Goal: Transaction & Acquisition: Purchase product/service

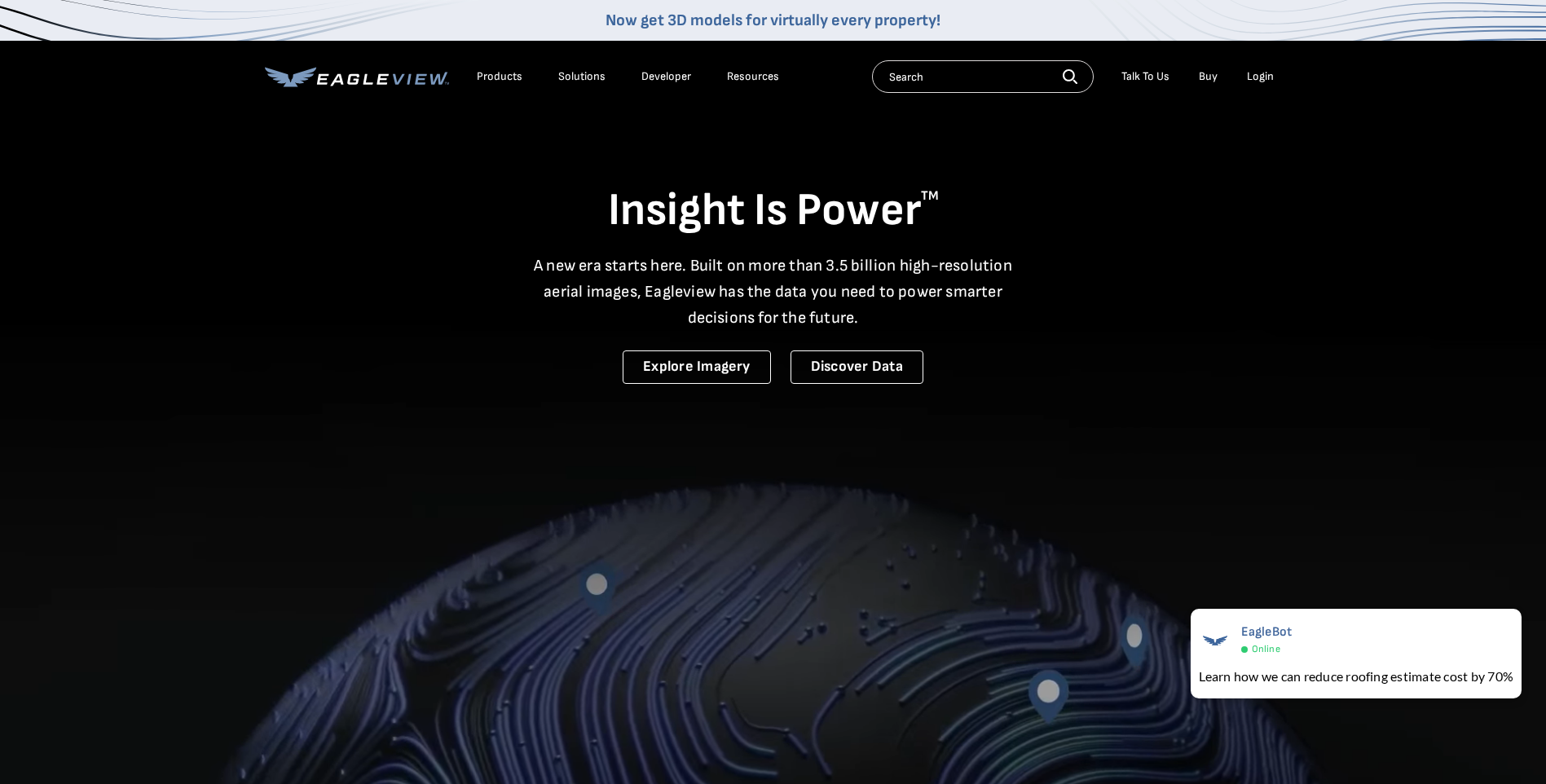
click at [1259, 72] on div "Login" at bounding box center [1260, 76] width 26 height 15
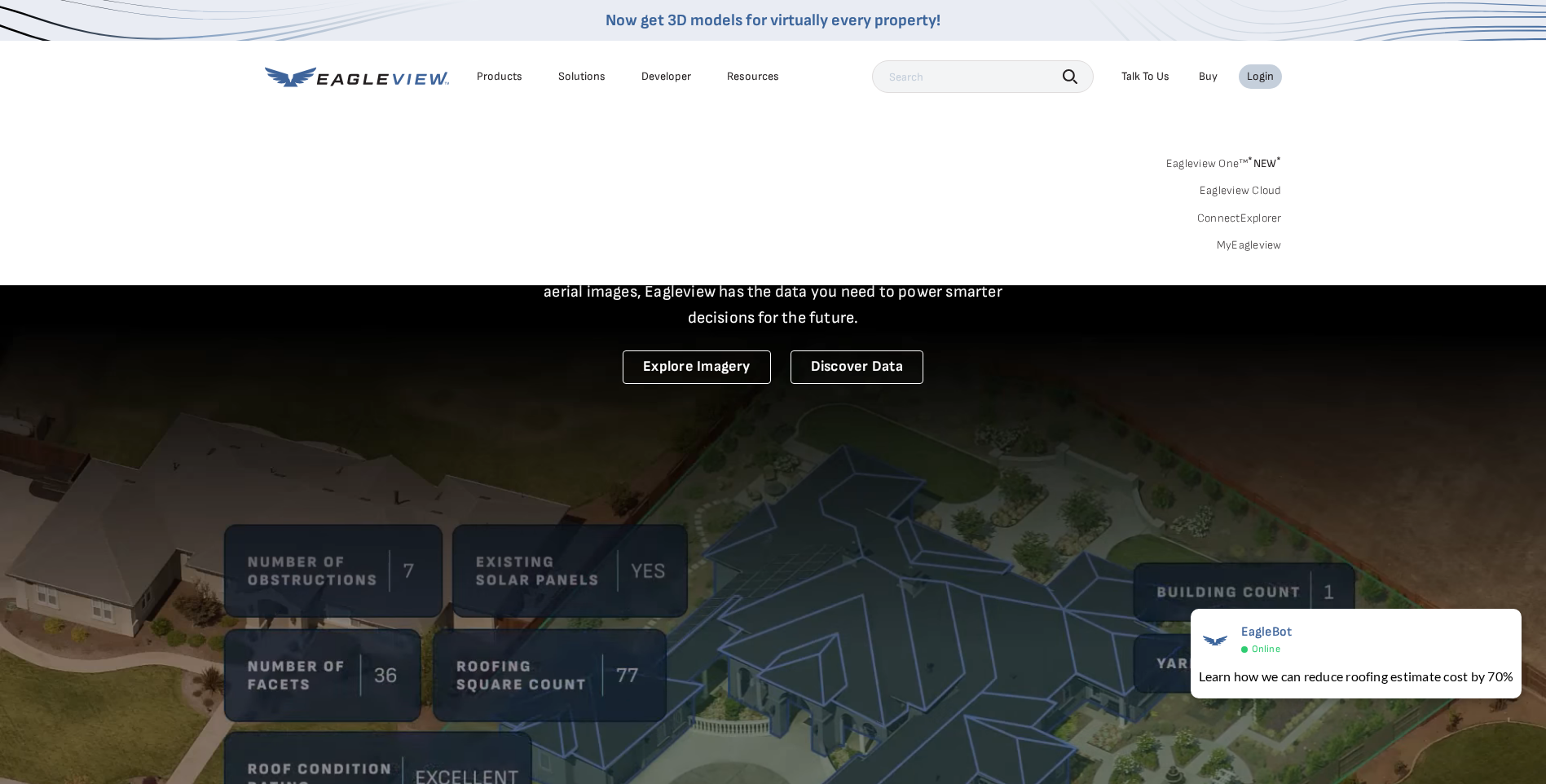
click at [1244, 153] on link "Eagleview One™ * NEW *" at bounding box center [1224, 161] width 116 height 19
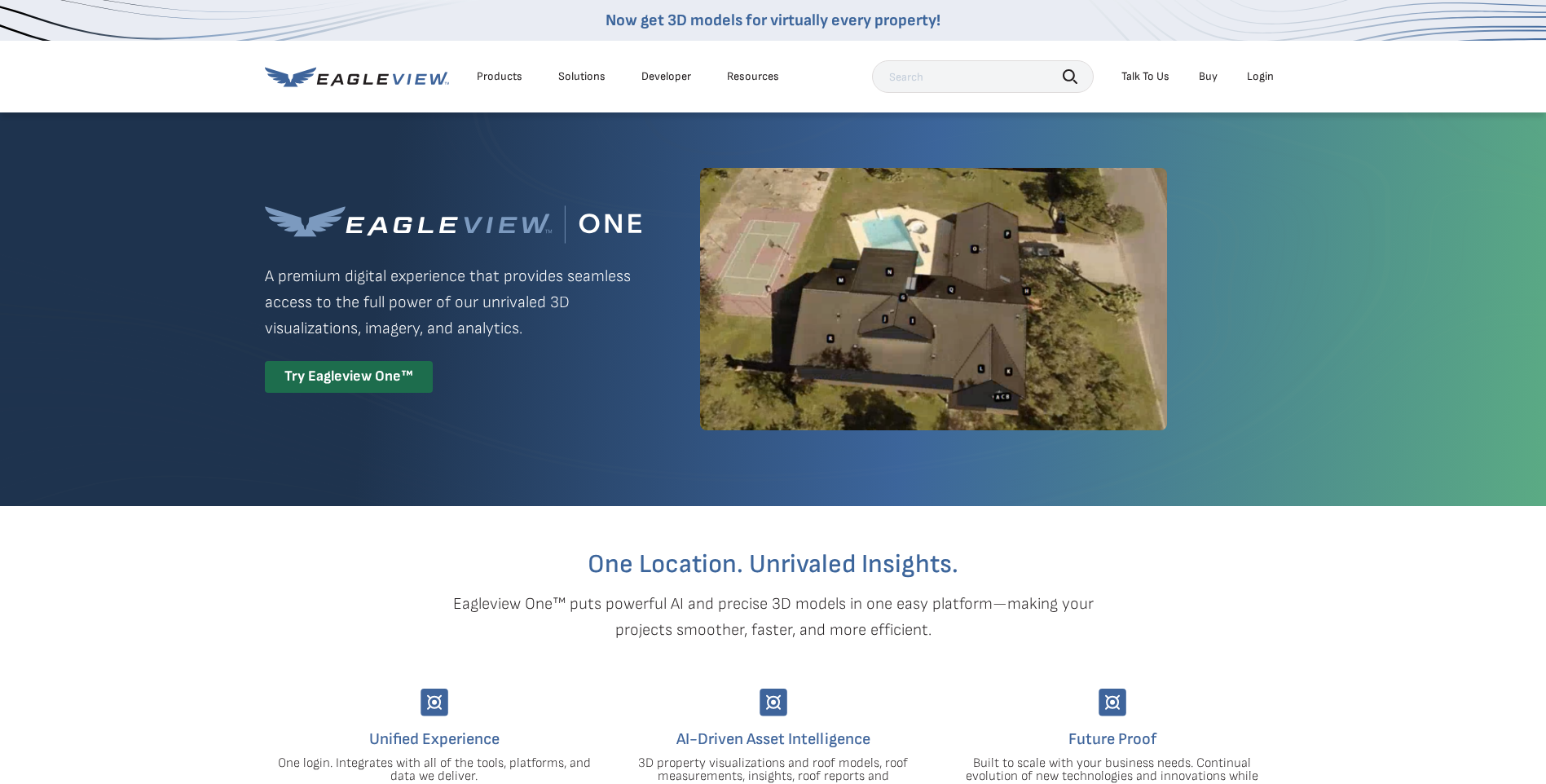
click at [1255, 76] on div "Login" at bounding box center [1260, 76] width 26 height 15
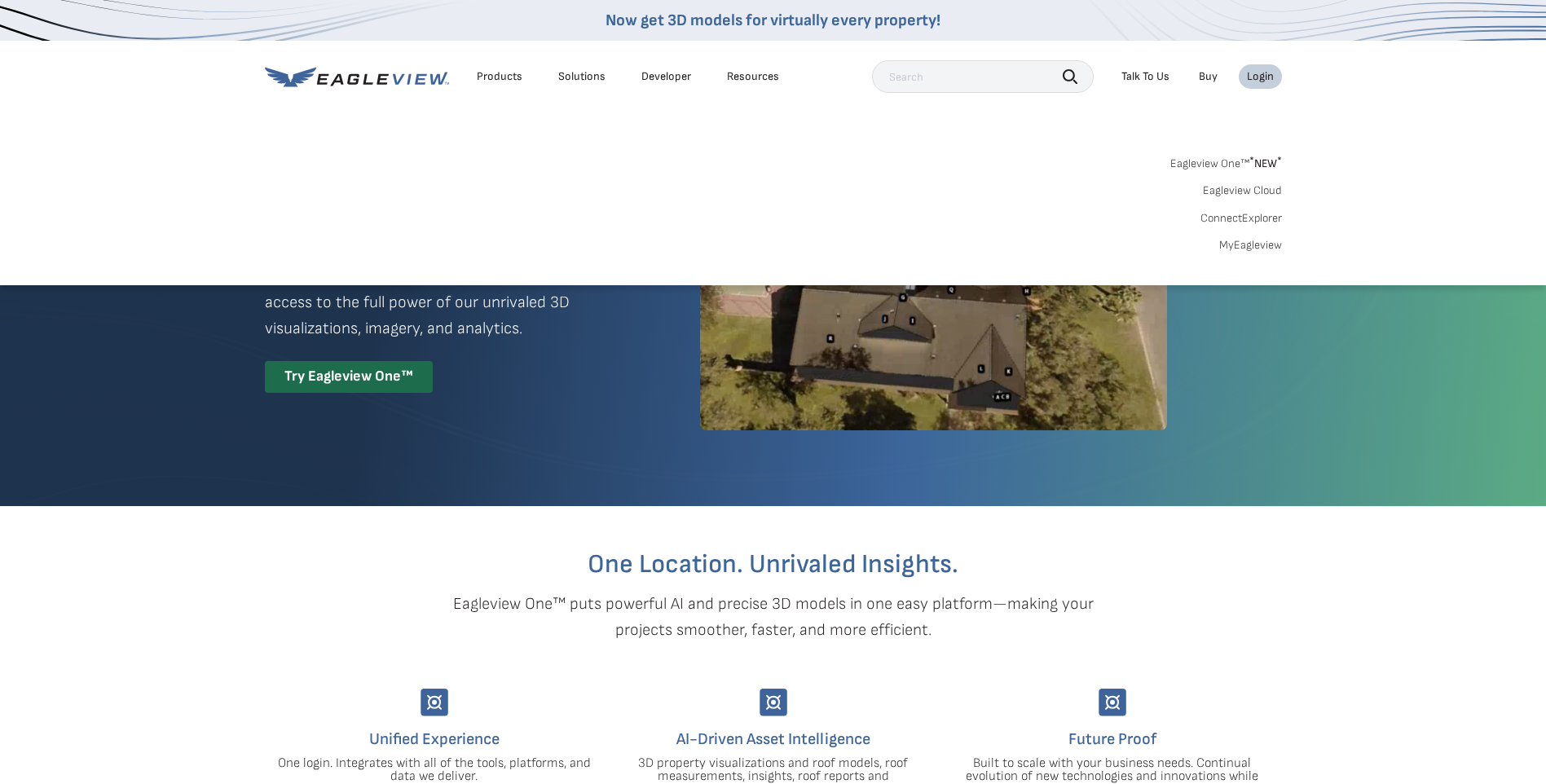
click at [1238, 249] on link "MyEagleview" at bounding box center [1250, 245] width 63 height 15
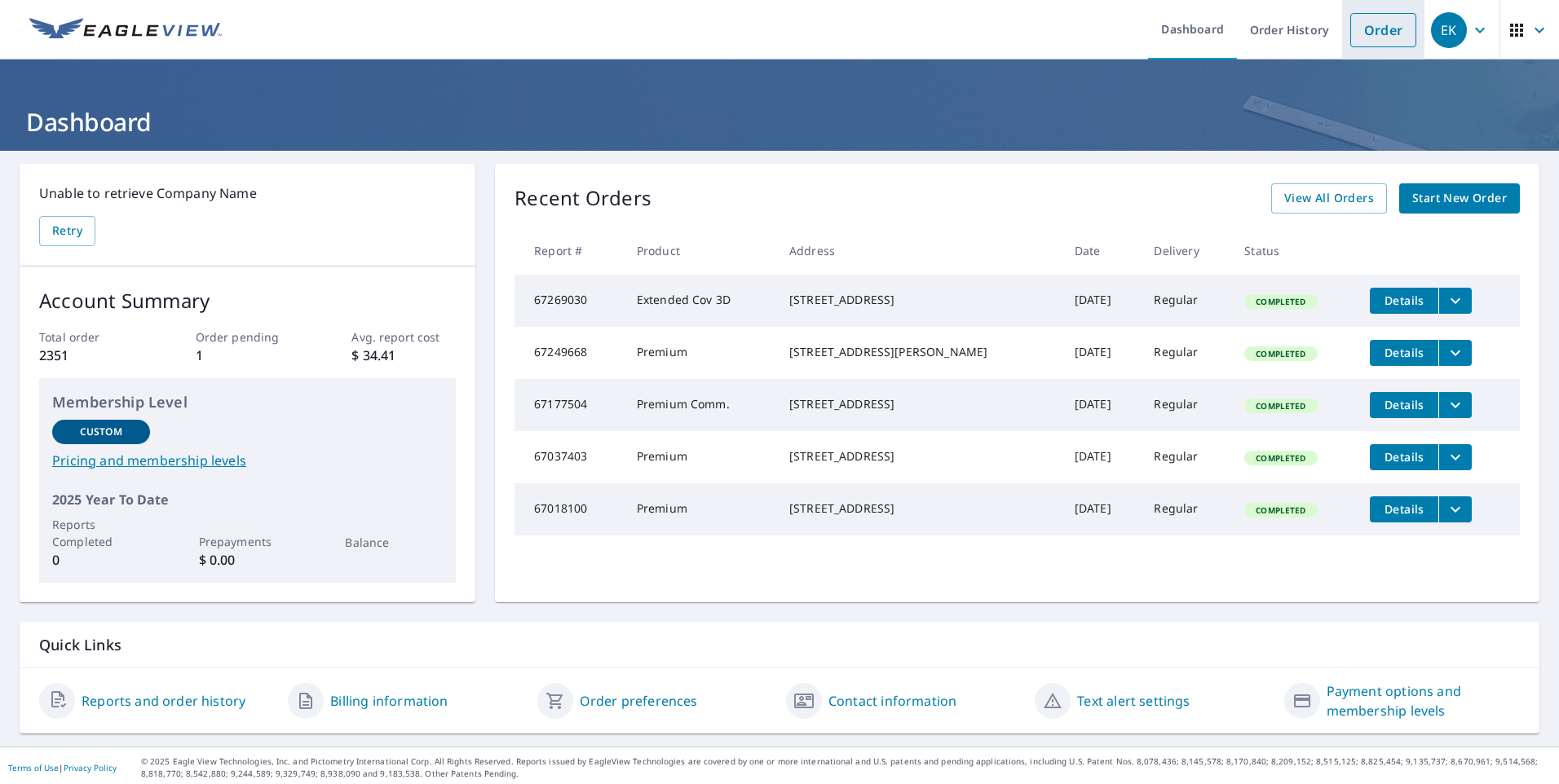
click at [1392, 49] on li "Order" at bounding box center [1382, 29] width 82 height 59
click at [1380, 35] on link "Order" at bounding box center [1382, 30] width 66 height 34
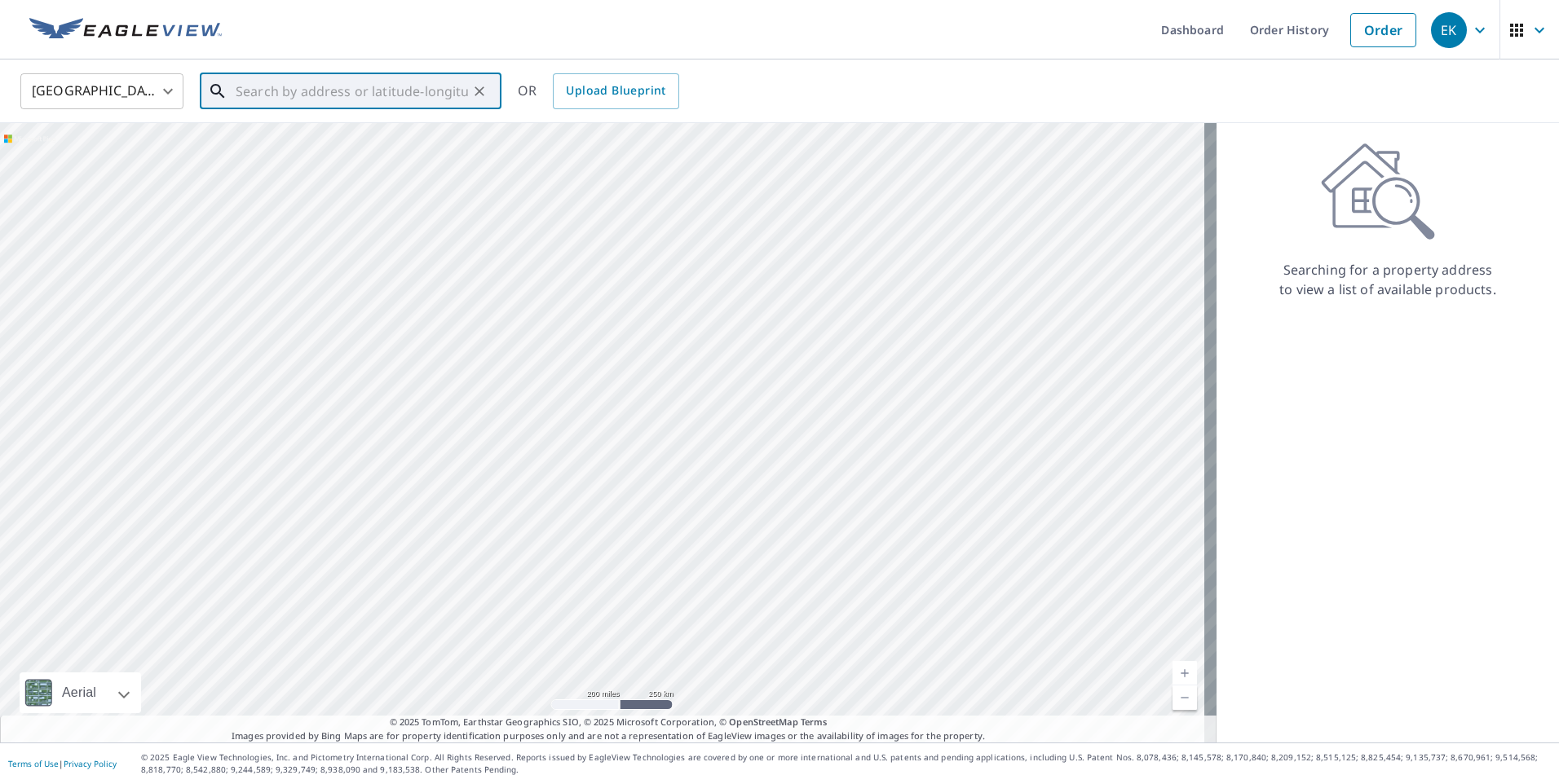
paste input "16 Kings Ln, Windham"
click at [329, 150] on p "Windham, ME 04062" at bounding box center [360, 156] width 256 height 16
type input "16 Kings Ln Windham, ME 04062"
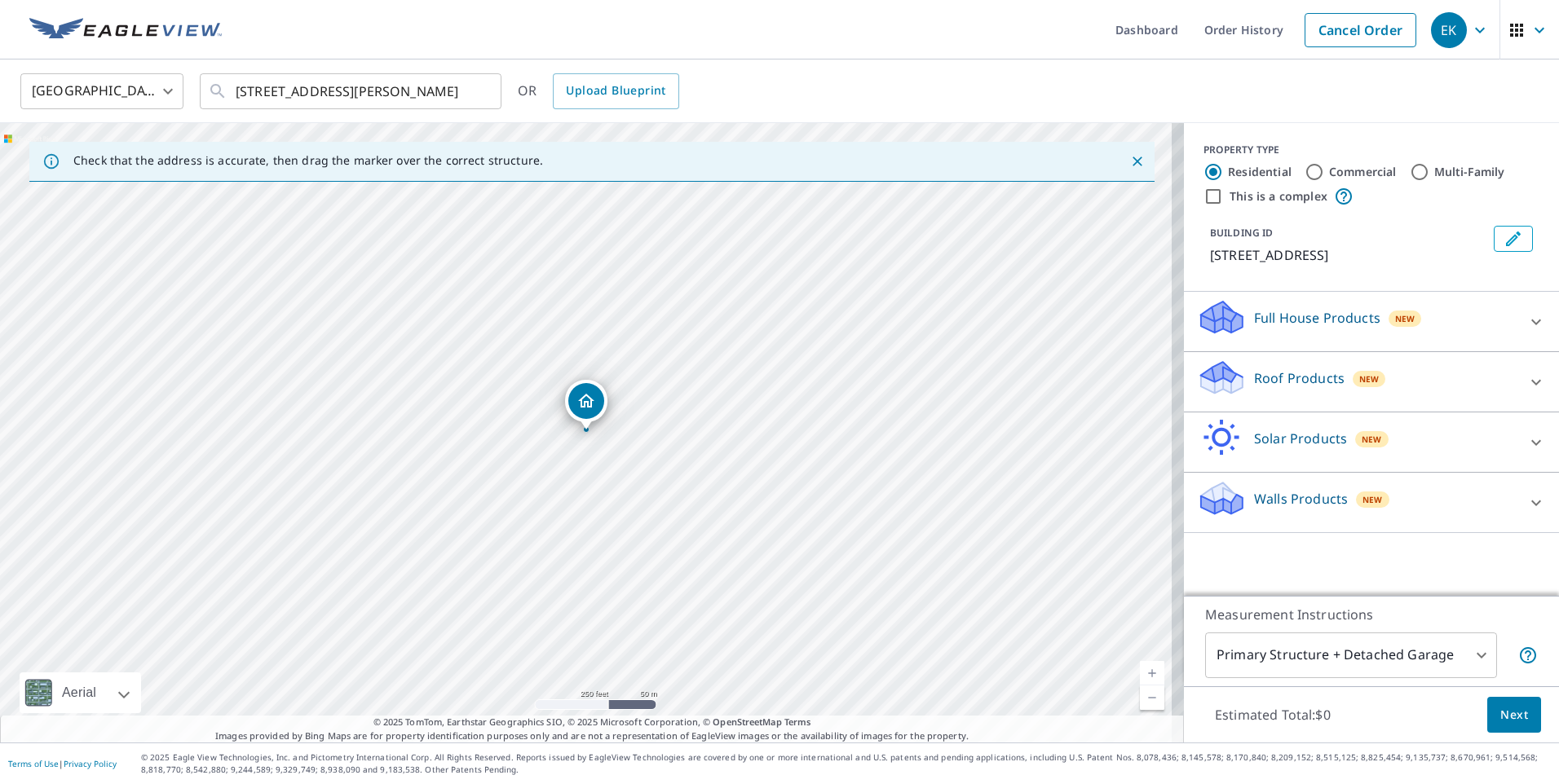
click at [1467, 381] on div "Roof Products New" at bounding box center [1357, 381] width 320 height 47
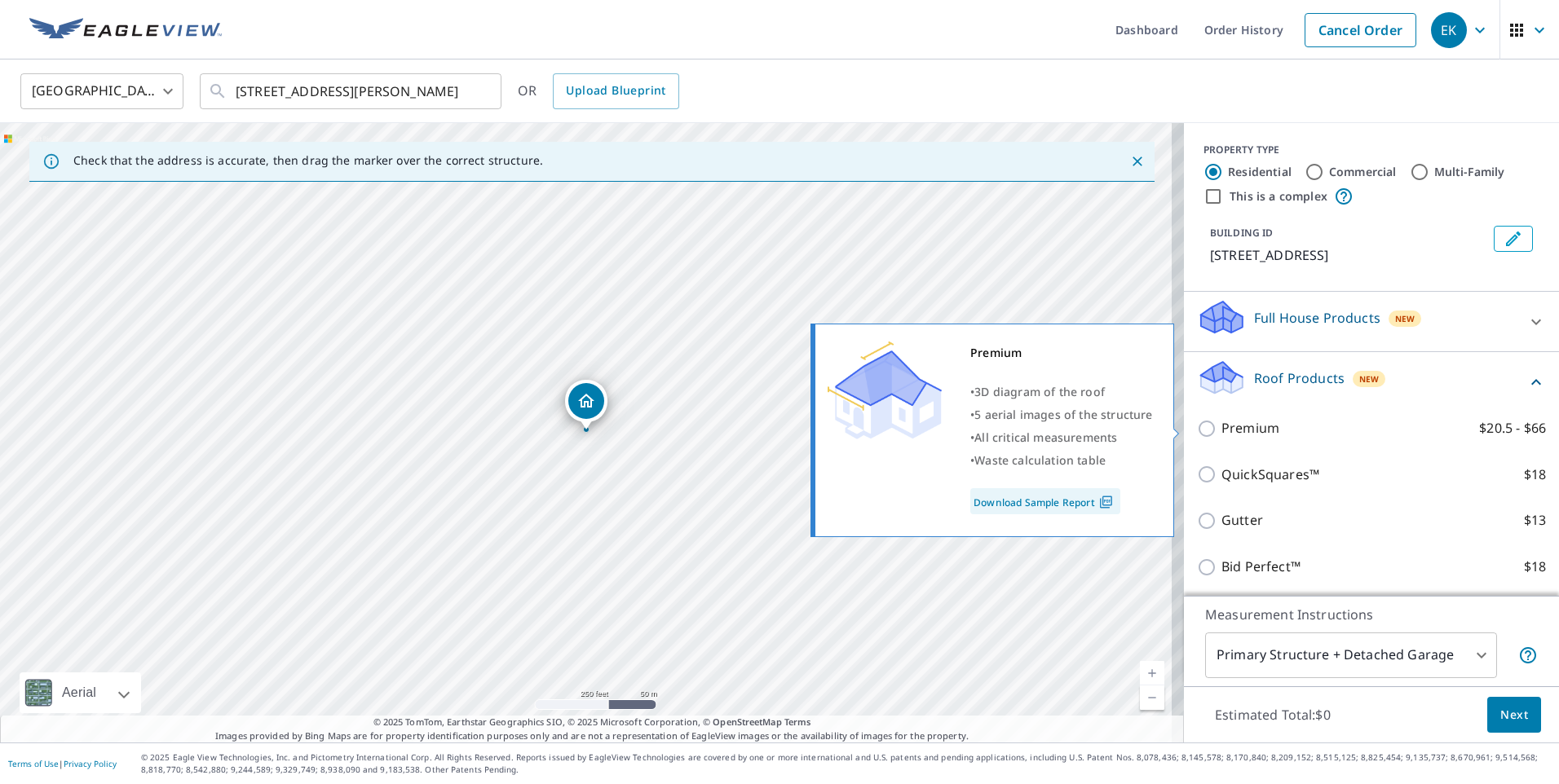
click at [1272, 429] on label "Premium $20.5 - $66" at bounding box center [1383, 427] width 324 height 20
click at [1222, 429] on input "Premium $20.5 - $66" at bounding box center [1209, 428] width 25 height 19
checkbox input "true"
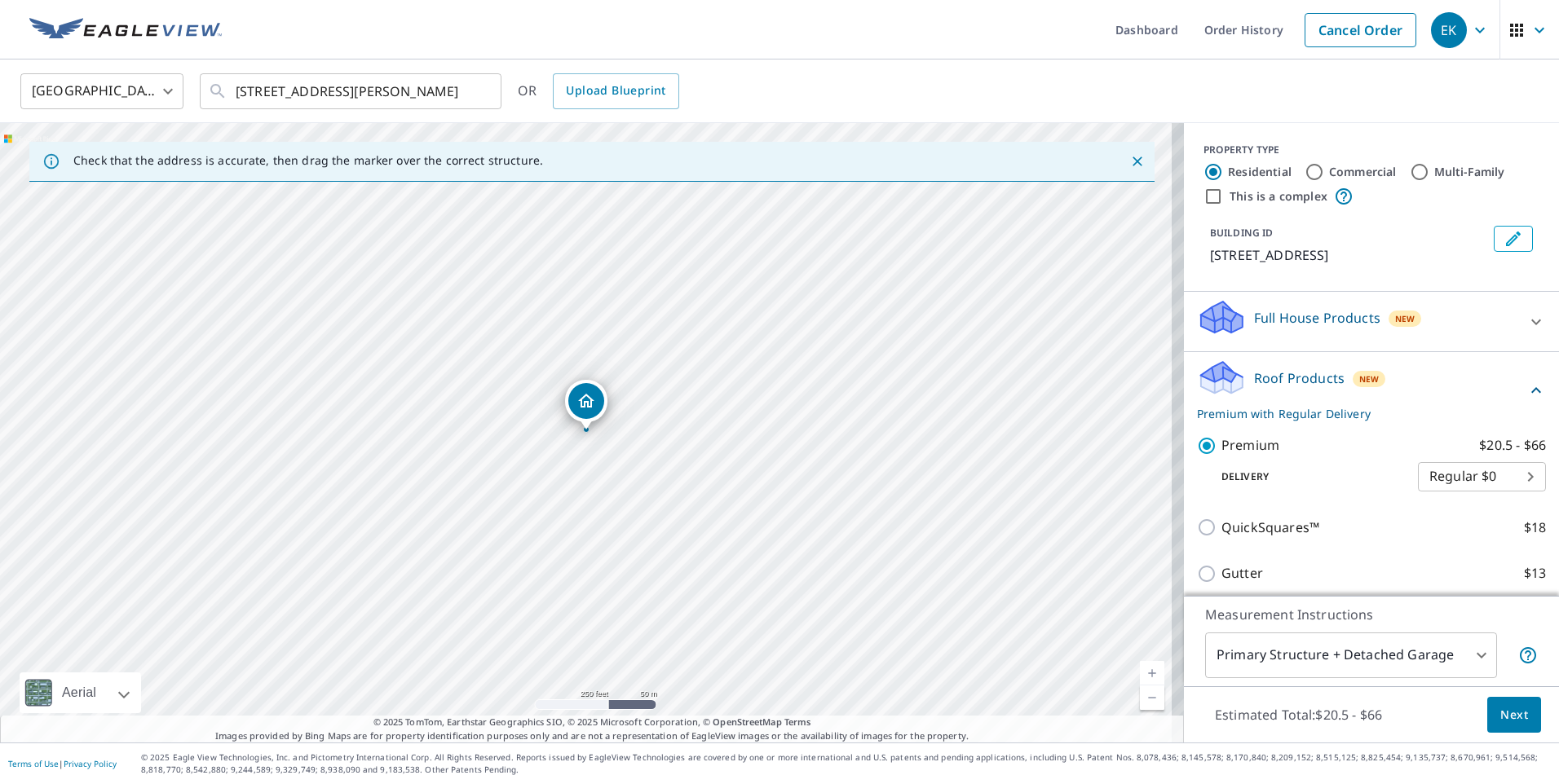
click at [1511, 705] on span "Next" at bounding box center [1513, 714] width 27 height 20
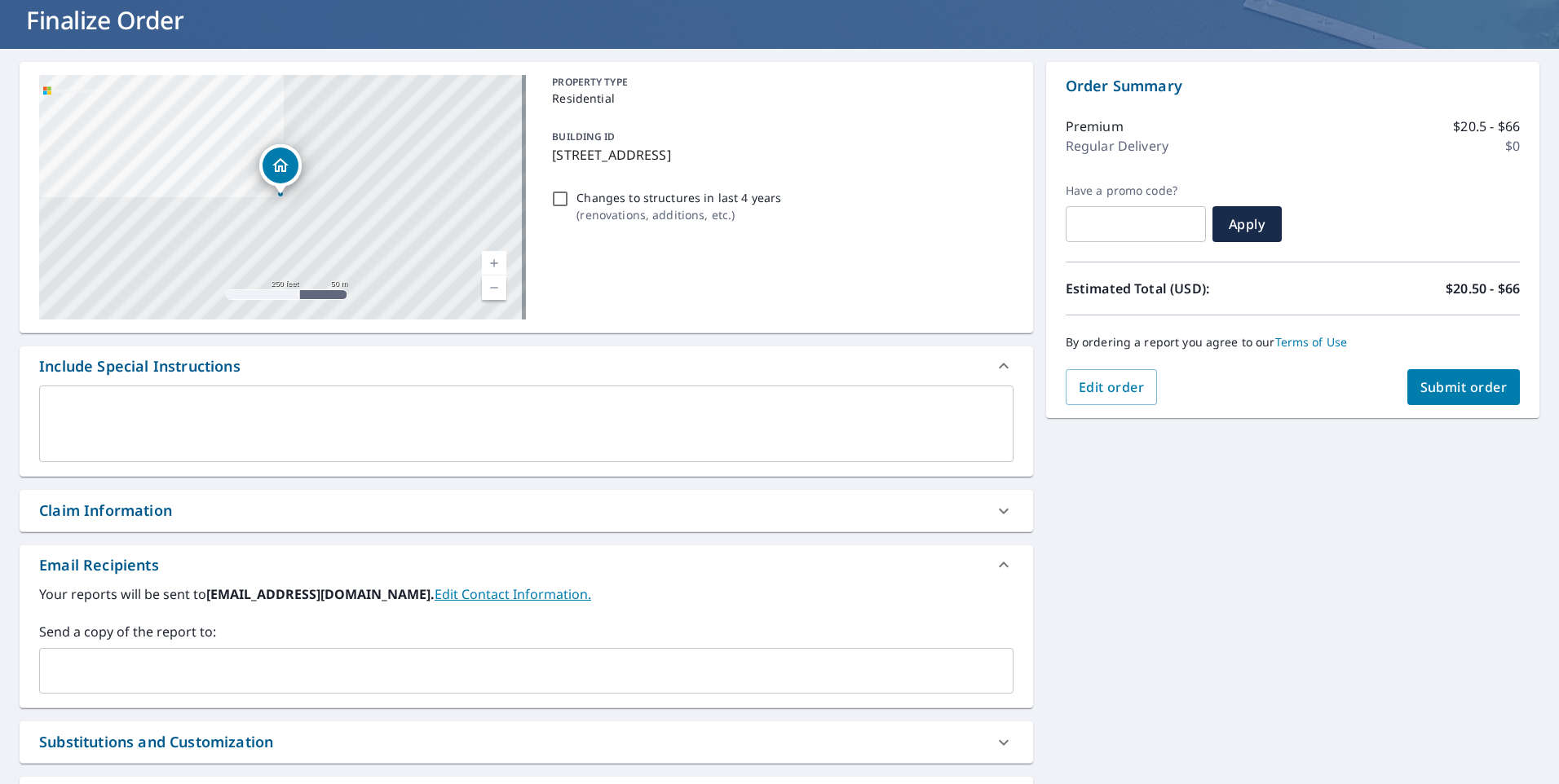
scroll to position [245, 0]
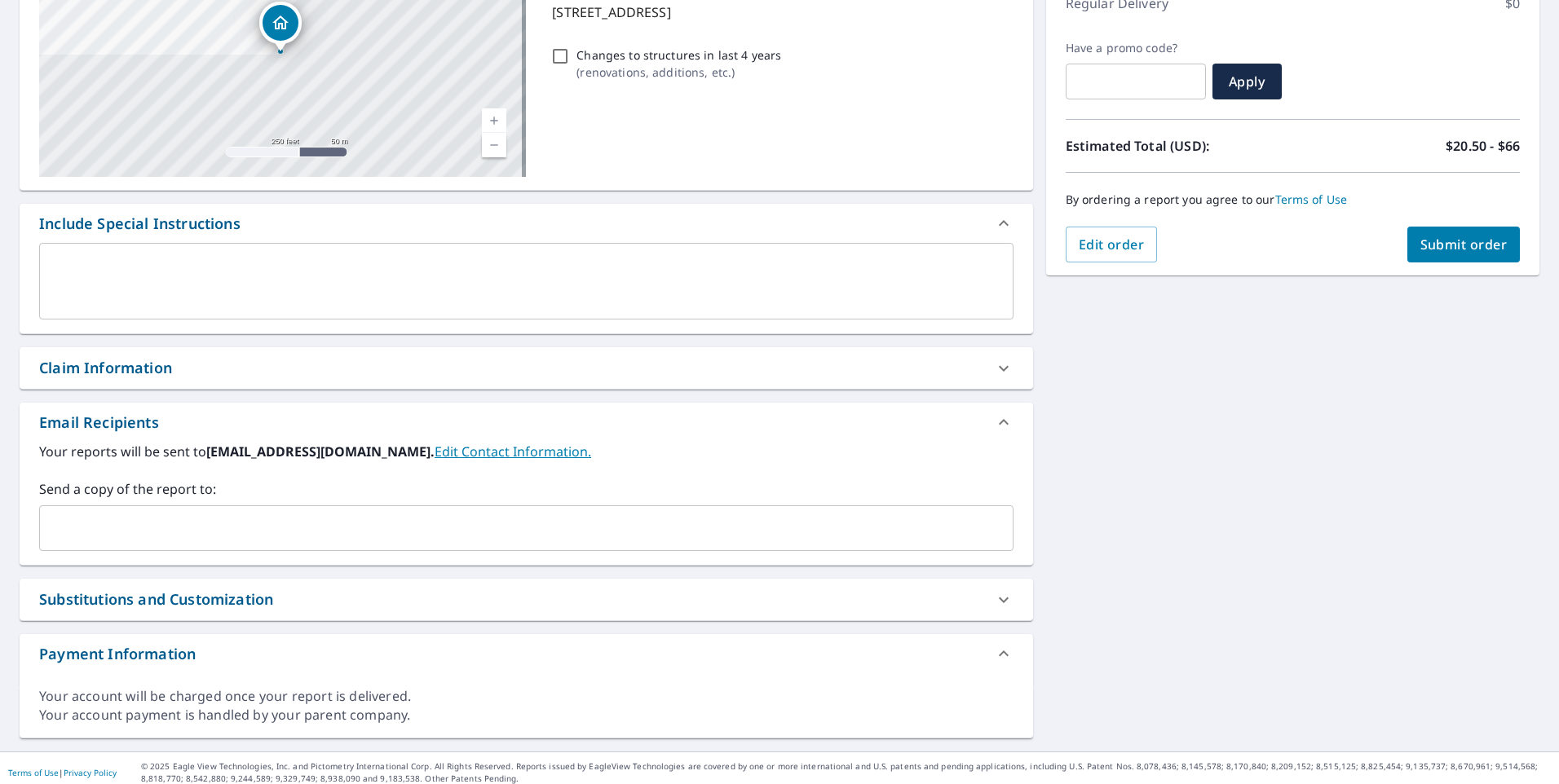
click at [231, 507] on div "​" at bounding box center [526, 528] width 974 height 46
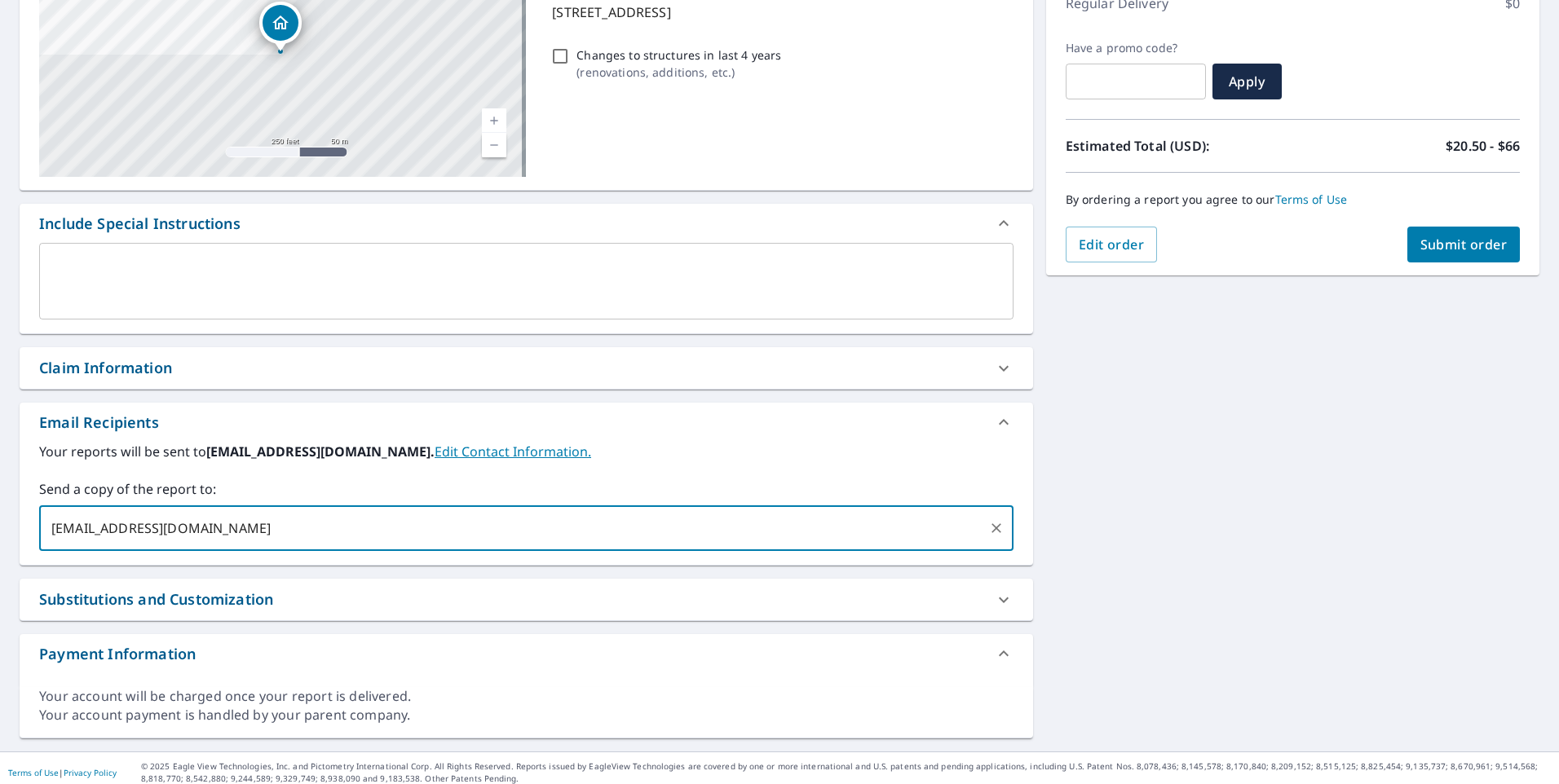
type input "superiorroofingcompany@gmail.com"
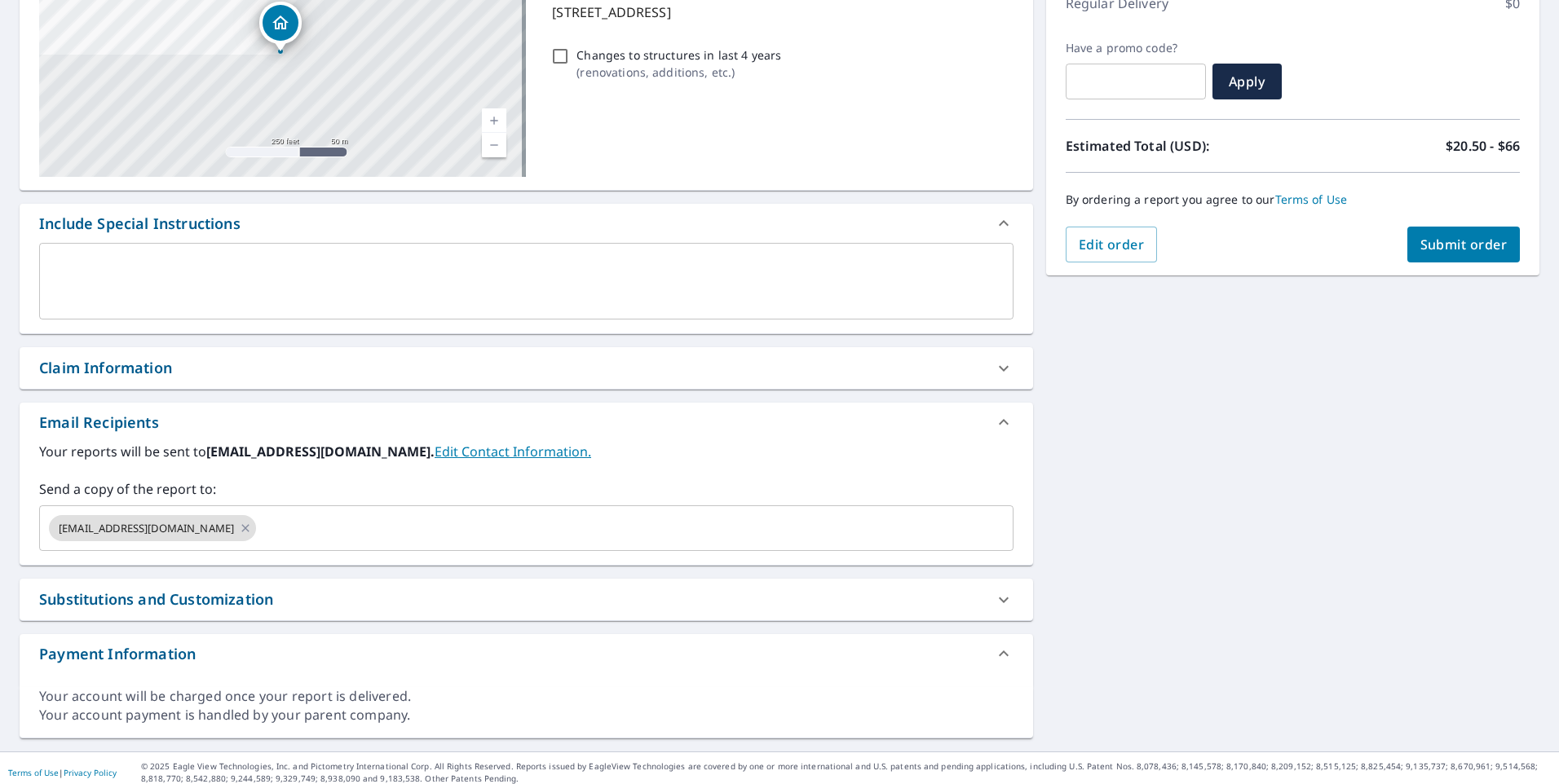
click at [736, 366] on div "Claim Information" at bounding box center [511, 367] width 945 height 22
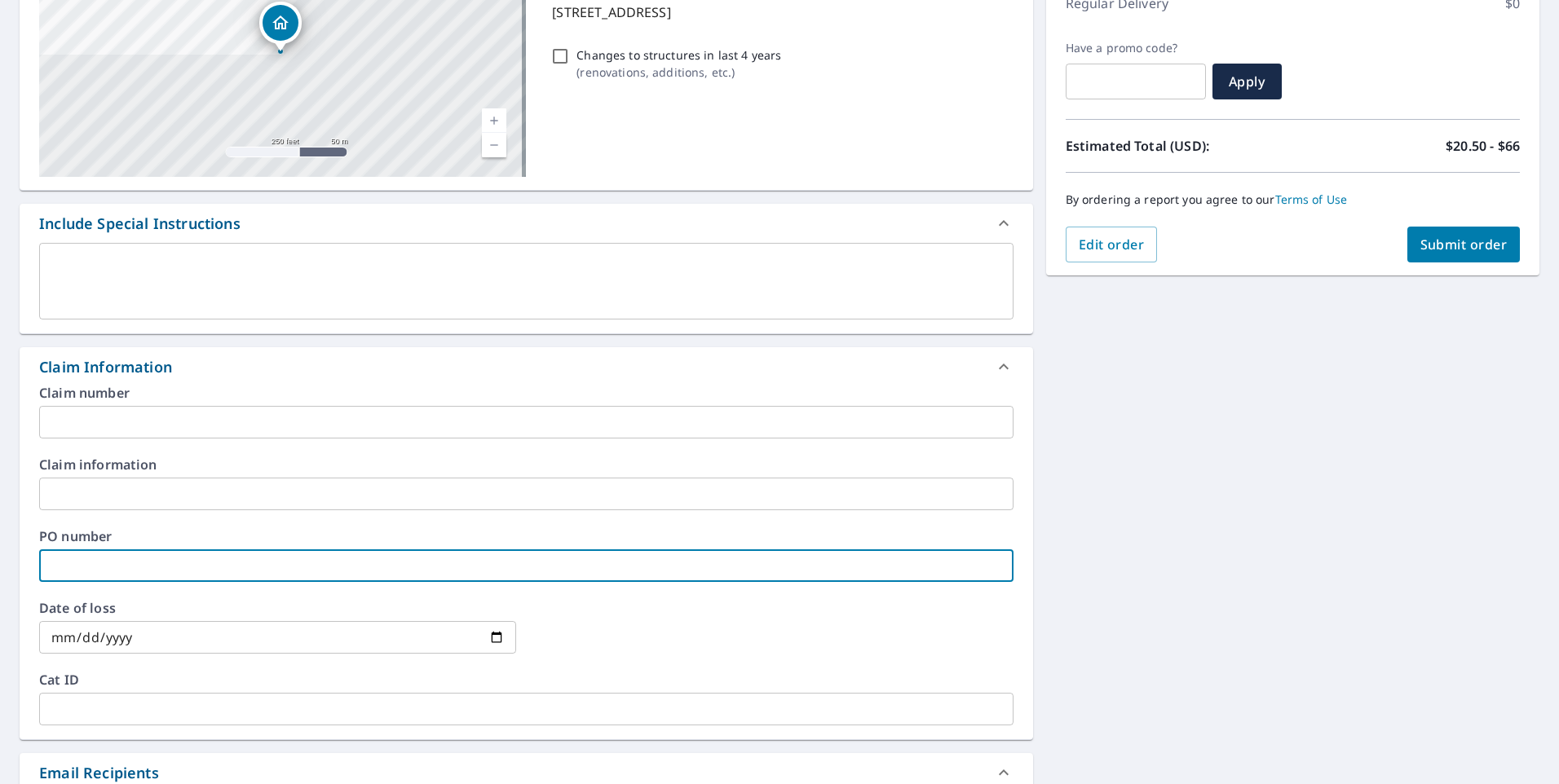
click at [95, 563] on input "text" at bounding box center [526, 565] width 974 height 33
type input "Dani"
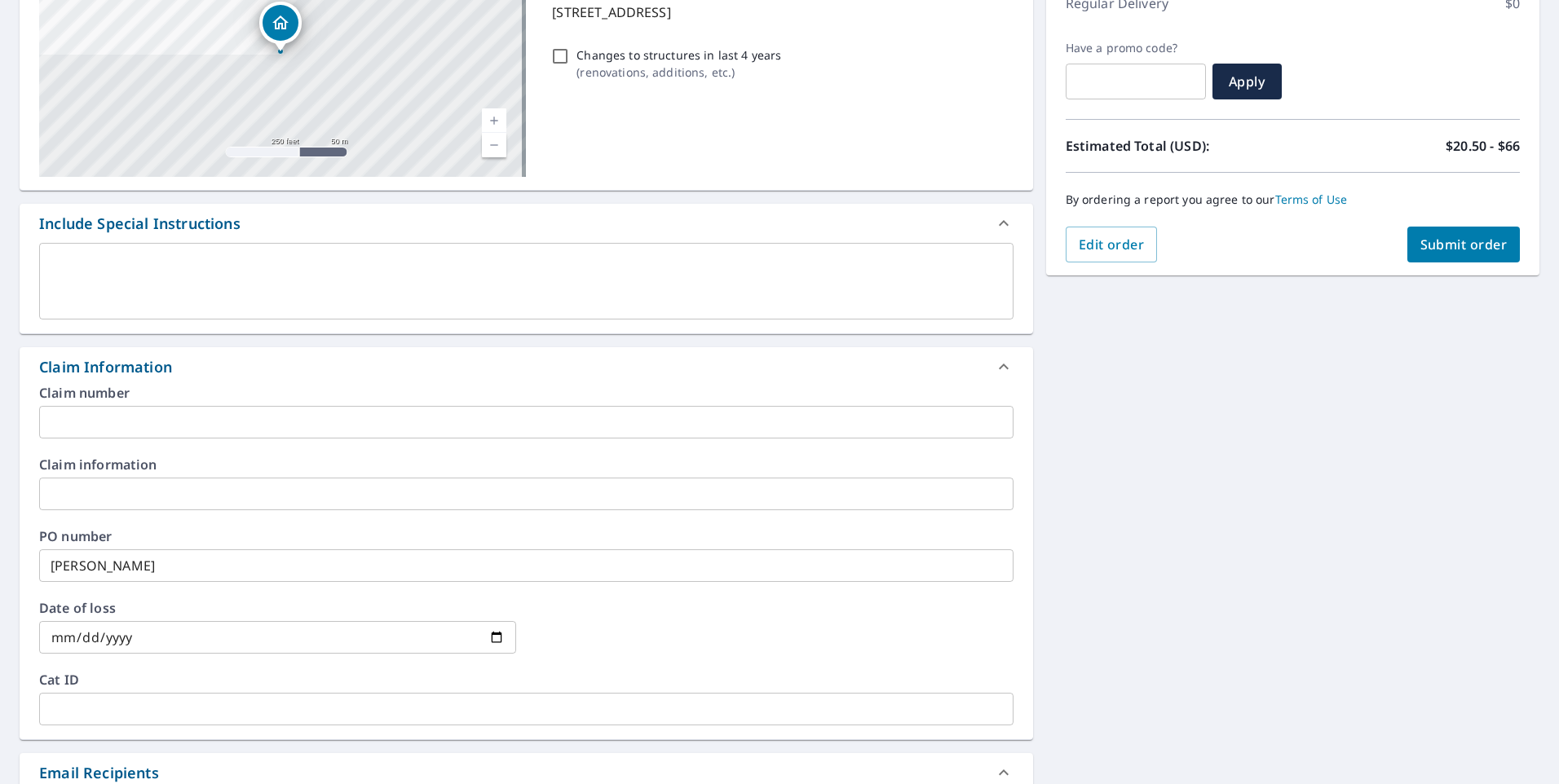
click at [1440, 269] on div "Order Summary Premium $20.5 - $66 Regular Delivery $0 Have a promo code? ​ Appl…" at bounding box center [1292, 97] width 493 height 356
click at [1442, 254] on button "Submit order" at bounding box center [1464, 245] width 113 height 36
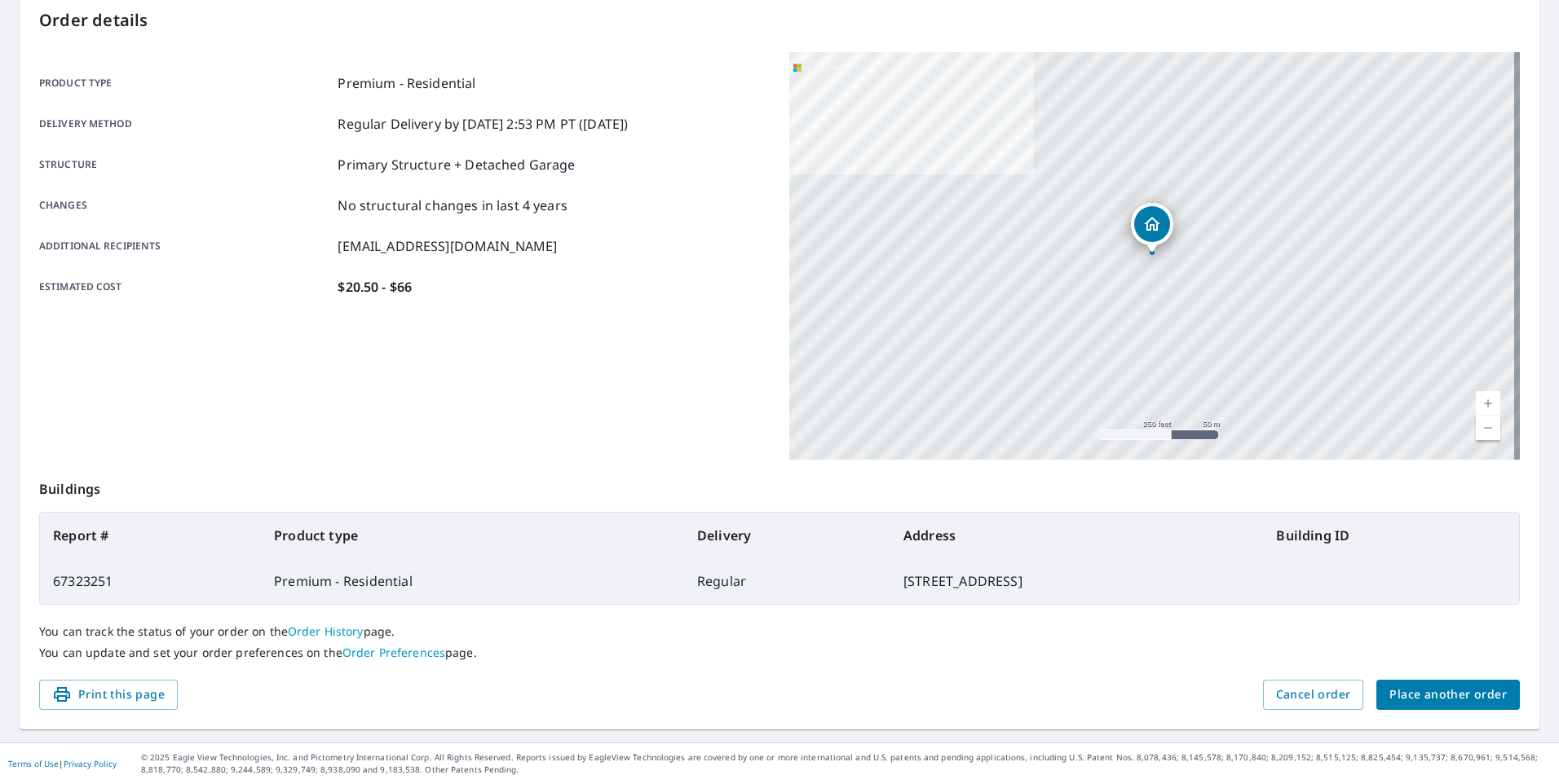
scroll to position [175, 0]
